Goal: Information Seeking & Learning: Find specific fact

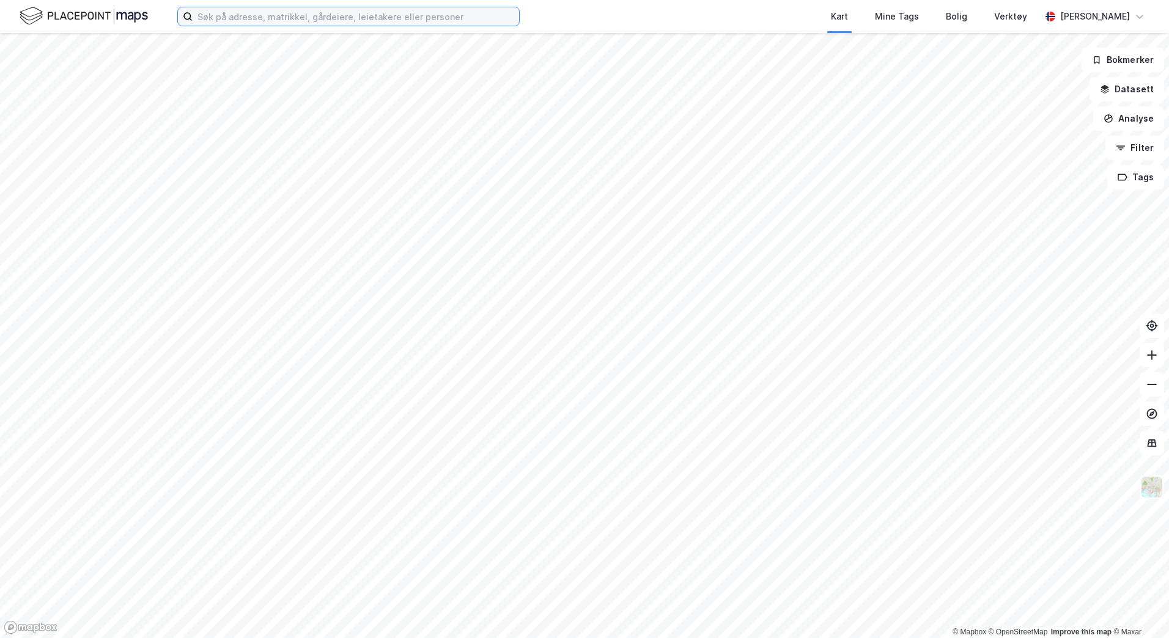
click at [287, 17] on input at bounding box center [356, 16] width 327 height 18
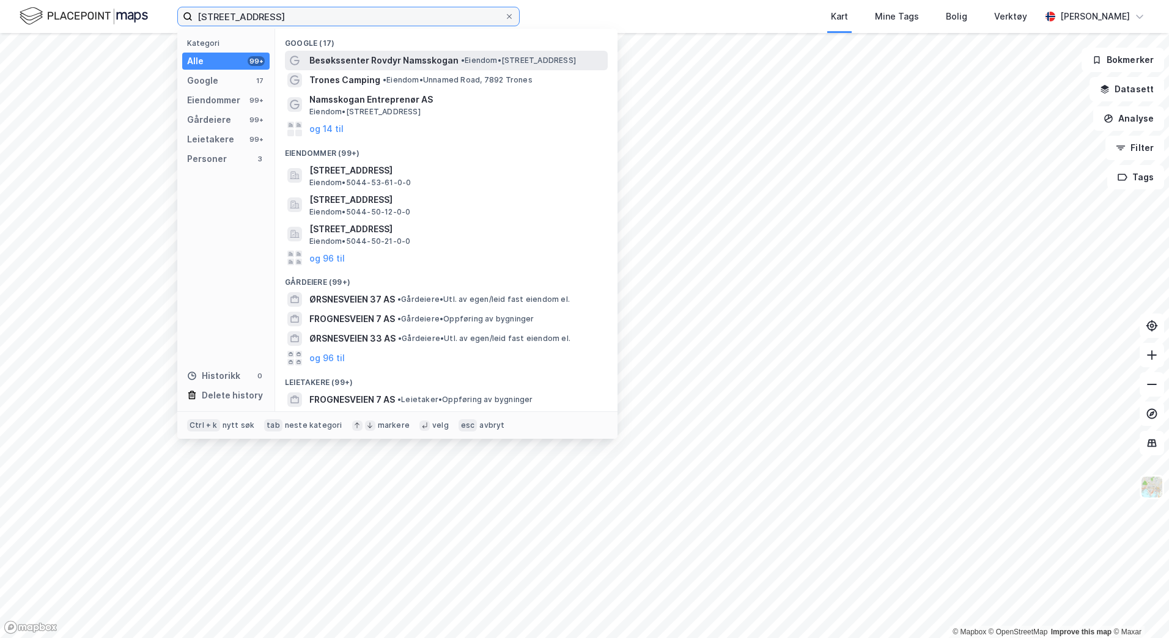
type input "[STREET_ADDRESS]"
click at [416, 59] on span "Besøkssenter Rovdyr Namsskogan" at bounding box center [383, 60] width 149 height 15
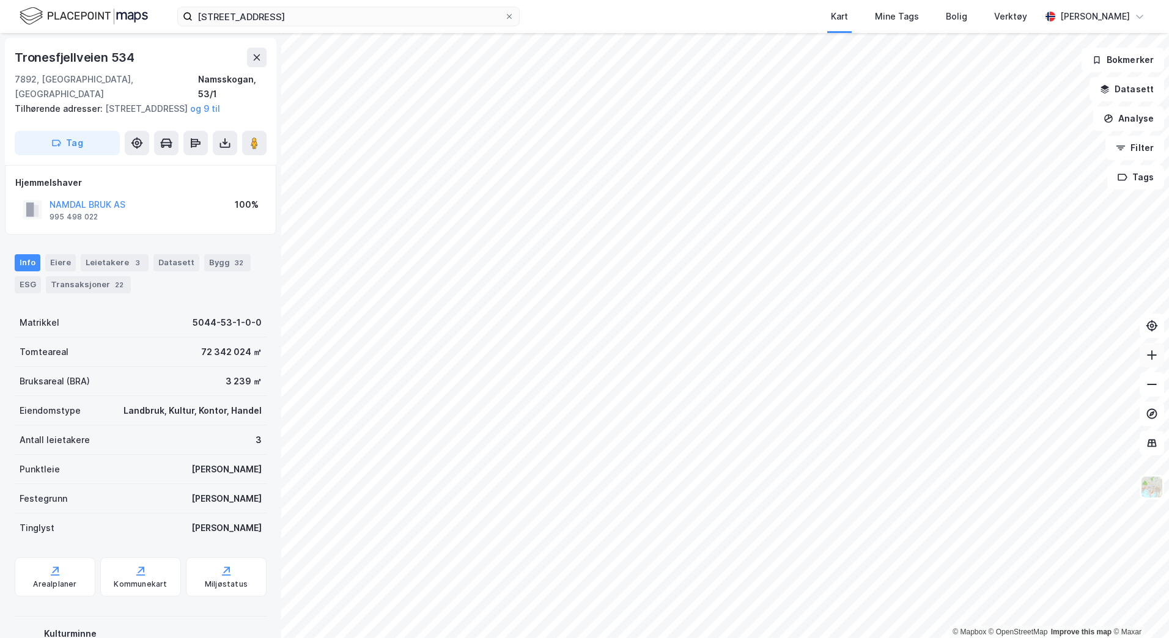
click at [1149, 360] on icon at bounding box center [1152, 355] width 12 height 12
click at [1154, 360] on icon at bounding box center [1152, 355] width 12 height 12
click at [1155, 355] on icon at bounding box center [1152, 355] width 12 height 12
click at [1151, 388] on icon at bounding box center [1152, 384] width 12 height 12
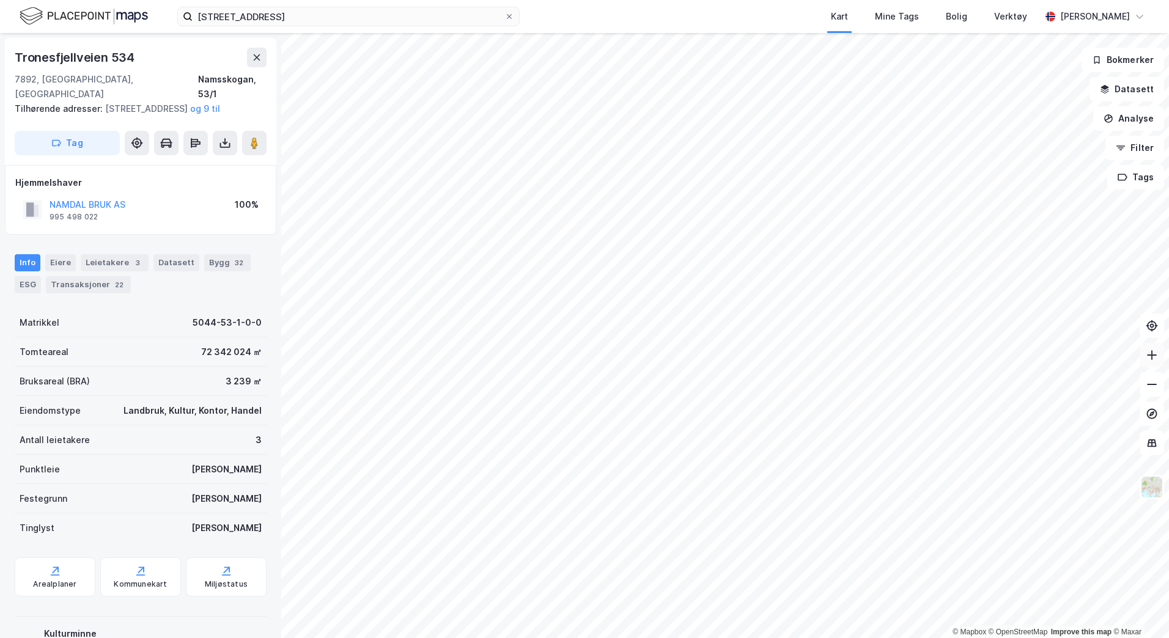
click at [1152, 362] on button at bounding box center [1152, 355] width 24 height 24
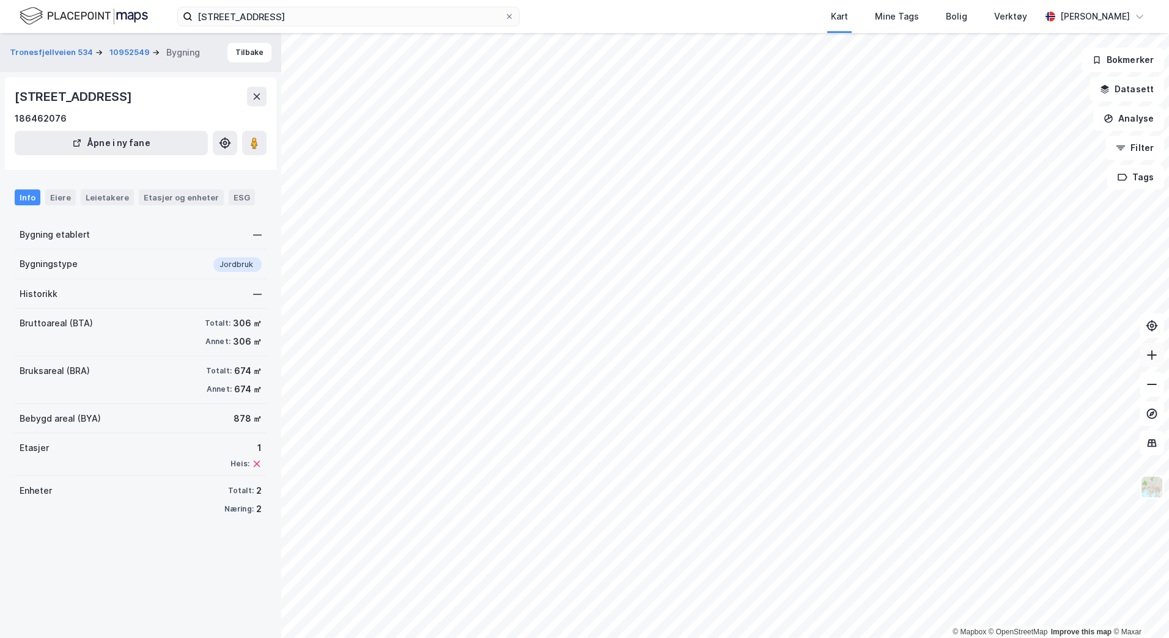
click at [1145, 361] on button at bounding box center [1152, 355] width 24 height 24
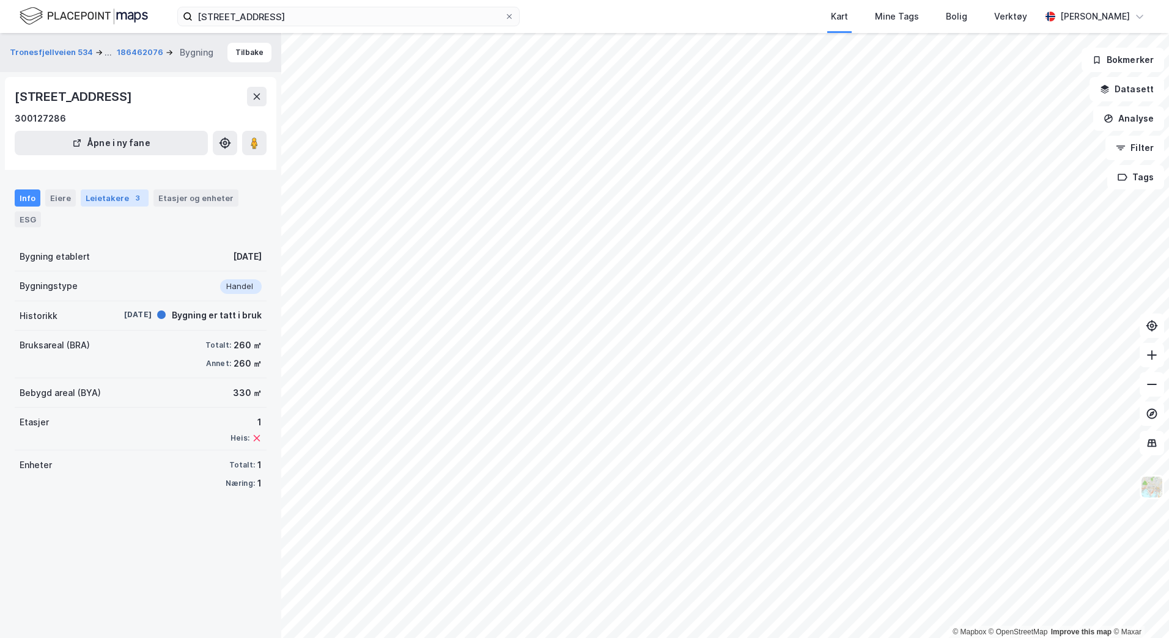
click at [89, 198] on div "Leietakere 3" at bounding box center [115, 198] width 68 height 17
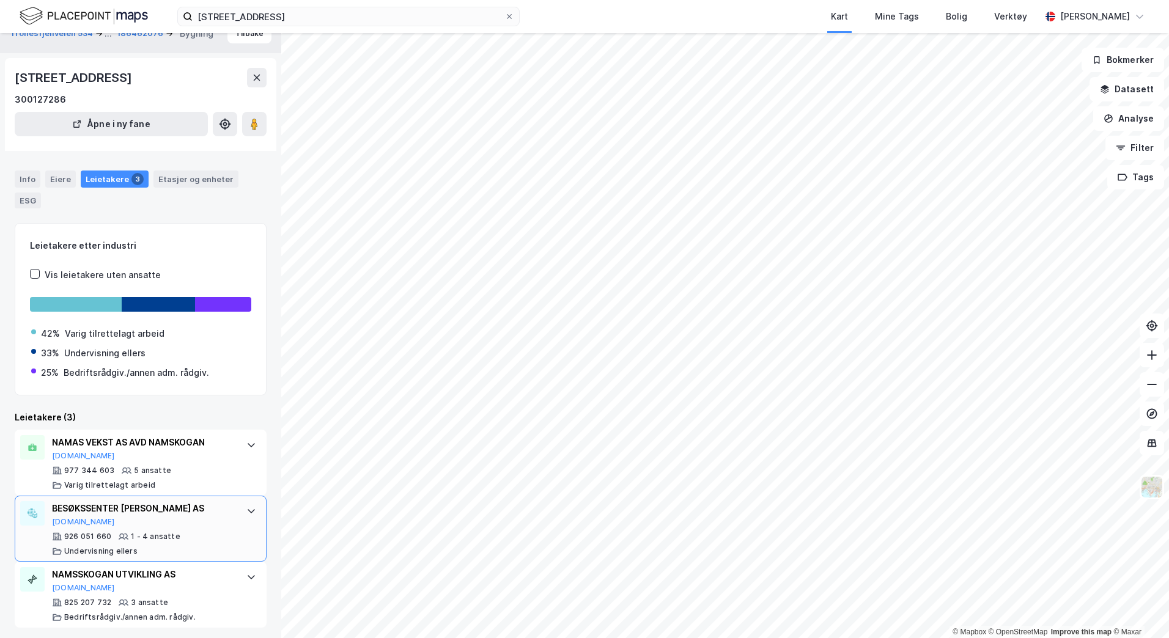
scroll to position [38, 0]
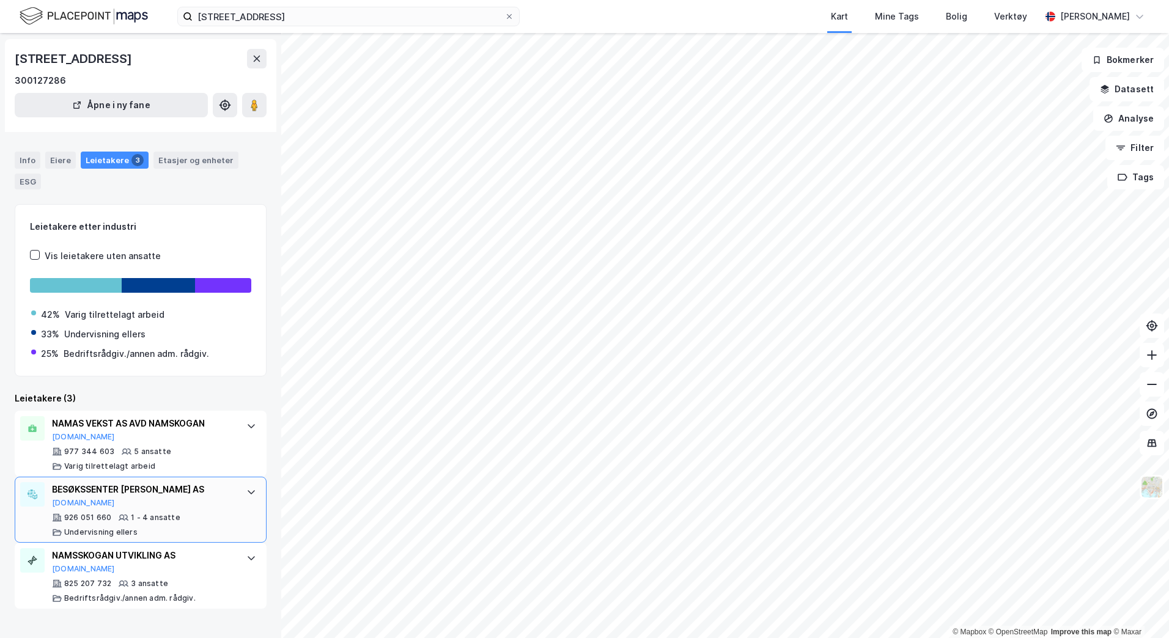
click at [175, 497] on div "BESØKSSENTER [PERSON_NAME] AS" at bounding box center [143, 489] width 182 height 15
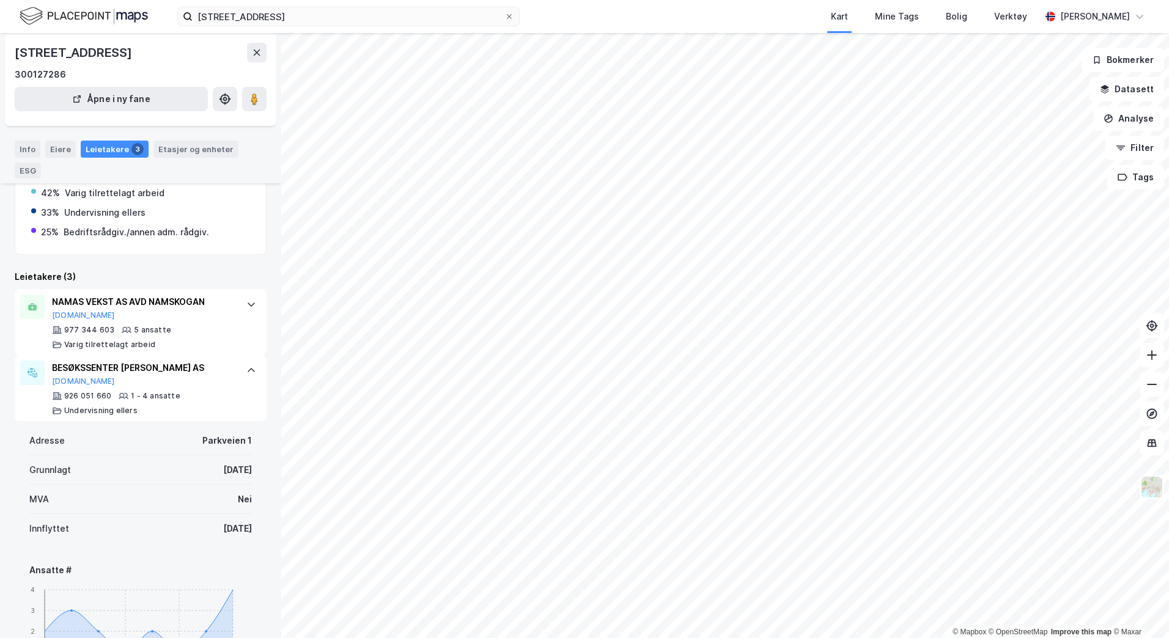
scroll to position [160, 0]
